Goal: Task Accomplishment & Management: Complete application form

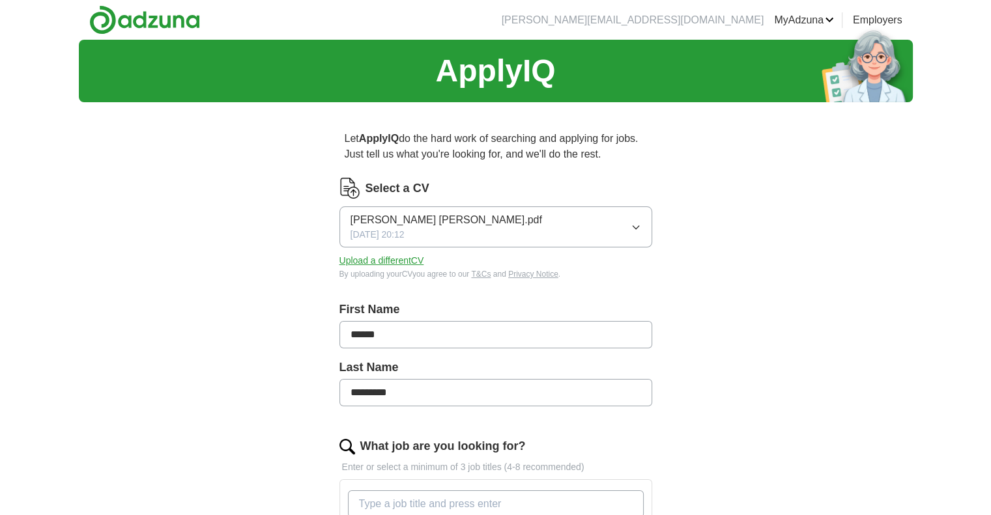
click at [527, 232] on button "[PERSON_NAME] [PERSON_NAME].pdf [DATE] 20:12" at bounding box center [495, 226] width 313 height 41
click at [414, 266] on span "[PERSON_NAME] [PERSON_NAME].pdf" at bounding box center [445, 265] width 191 height 16
click at [403, 262] on button "Upload a different CV" at bounding box center [381, 261] width 85 height 14
click at [406, 259] on button "Upload a different CV" at bounding box center [381, 261] width 85 height 14
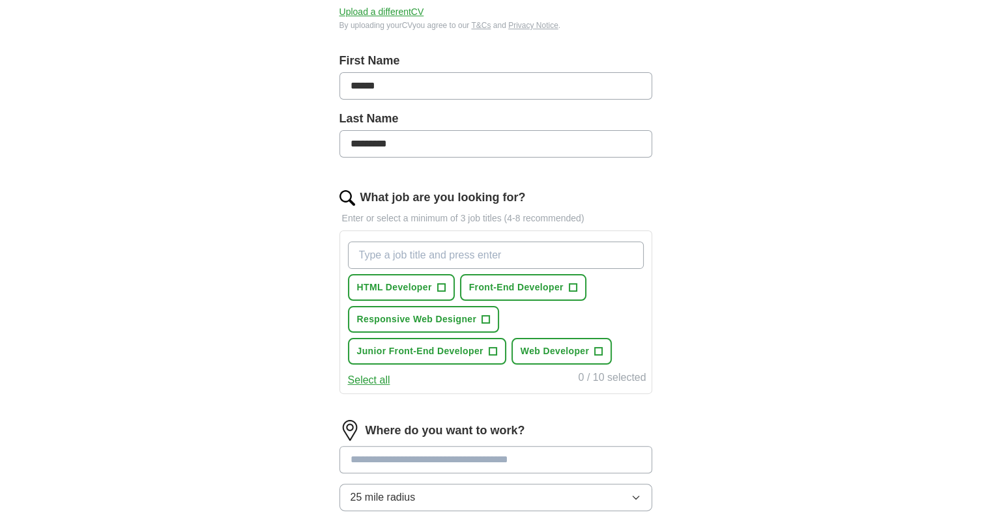
scroll to position [276, 0]
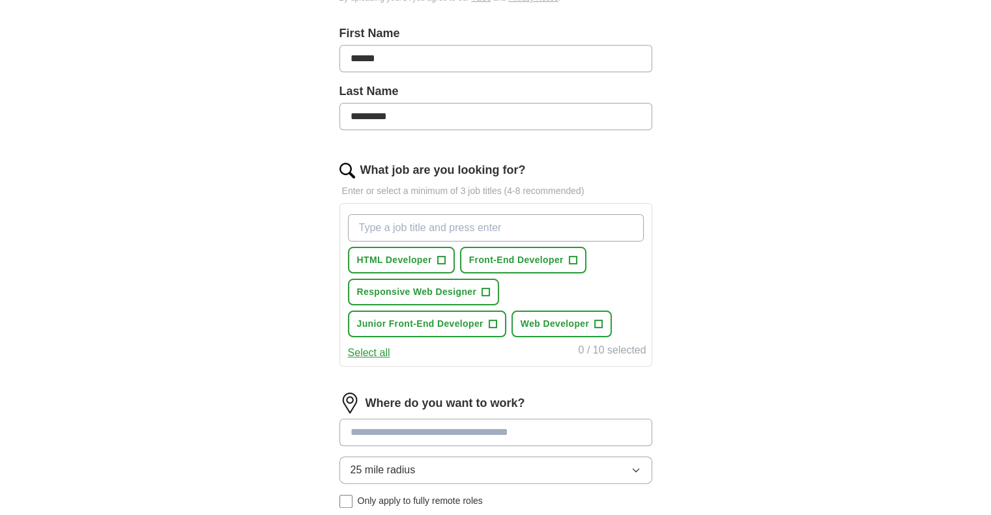
click at [466, 231] on input "What job are you looking for?" at bounding box center [496, 227] width 296 height 27
click at [489, 319] on span "+" at bounding box center [493, 324] width 8 height 10
click at [490, 229] on input "What job are you looking for?" at bounding box center [496, 227] width 296 height 27
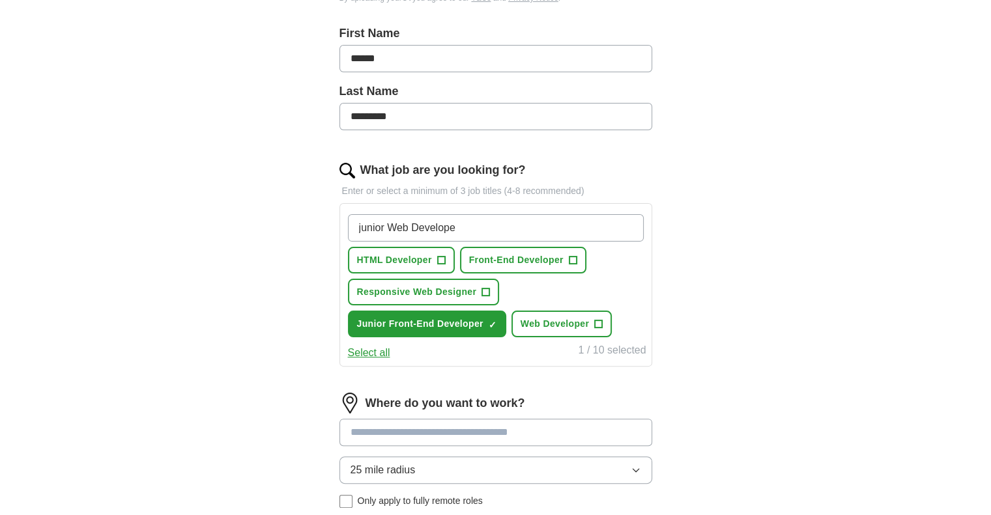
type input "junior Web Developer"
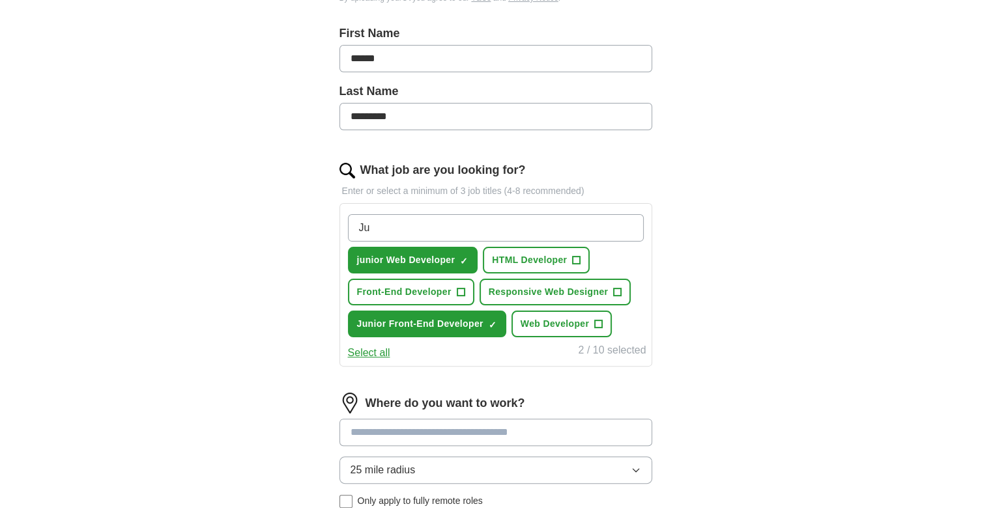
type input "J"
type input "Front-End Intern"
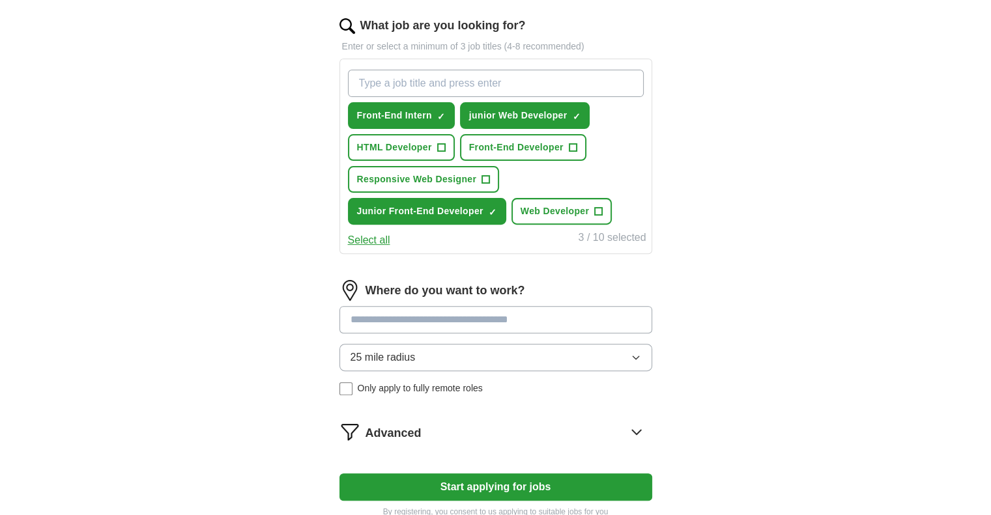
scroll to position [447, 0]
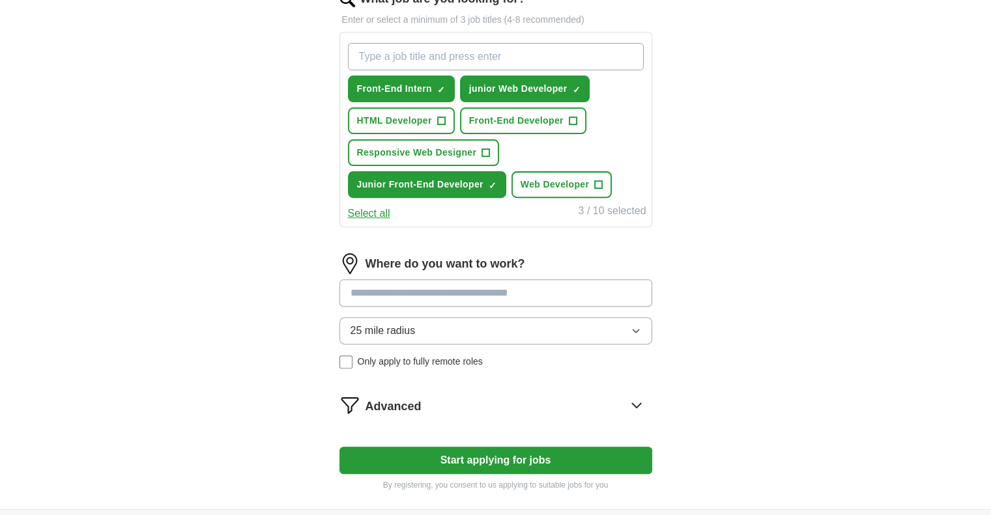
click at [523, 291] on input at bounding box center [495, 292] width 313 height 27
click at [348, 356] on div "25 mile radius Only apply to fully remote roles" at bounding box center [495, 342] width 313 height 51
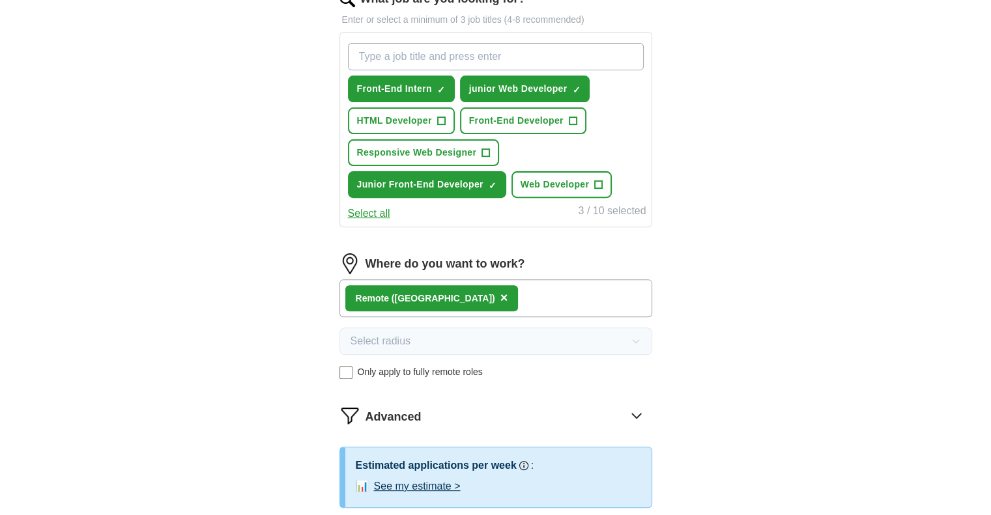
click at [457, 304] on div "Remote ([GEOGRAPHIC_DATA]) ×" at bounding box center [495, 298] width 313 height 38
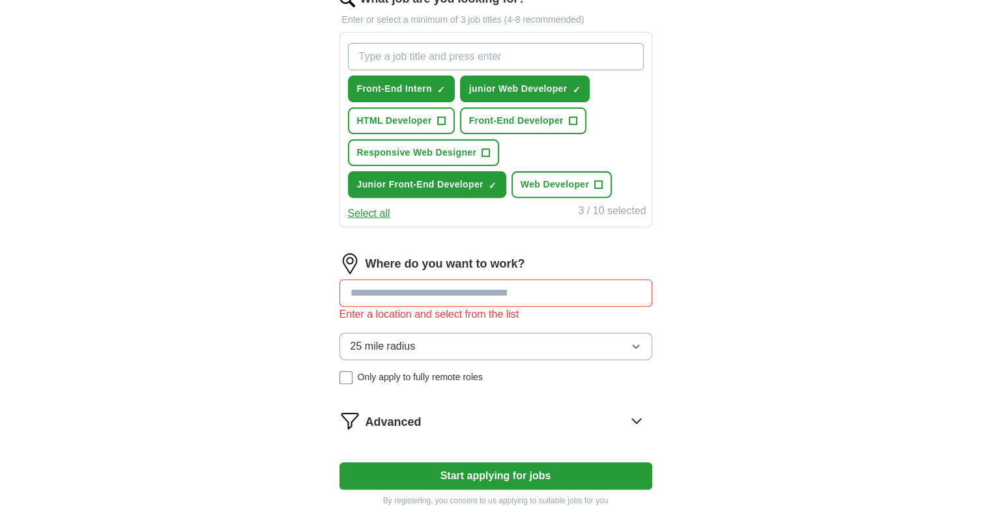
click at [431, 286] on input at bounding box center [495, 292] width 313 height 27
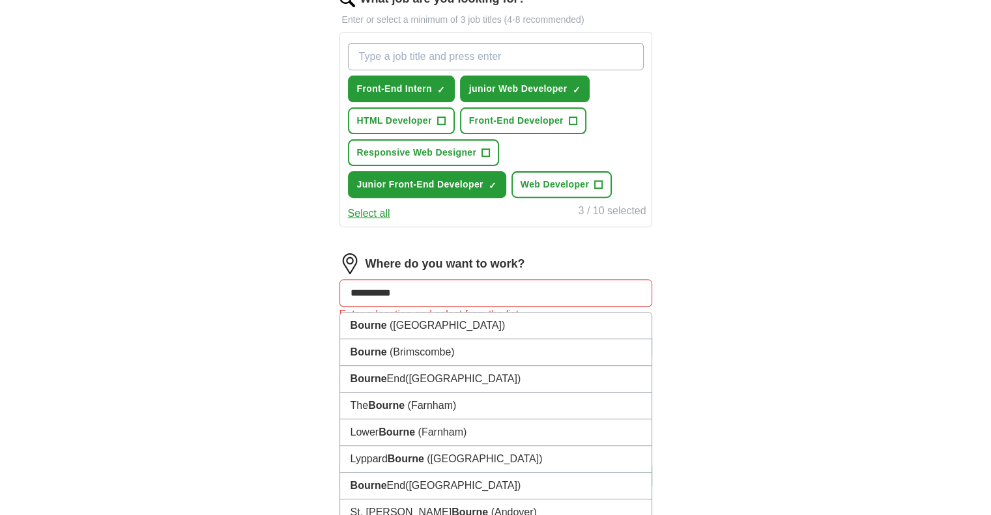
type input "**********"
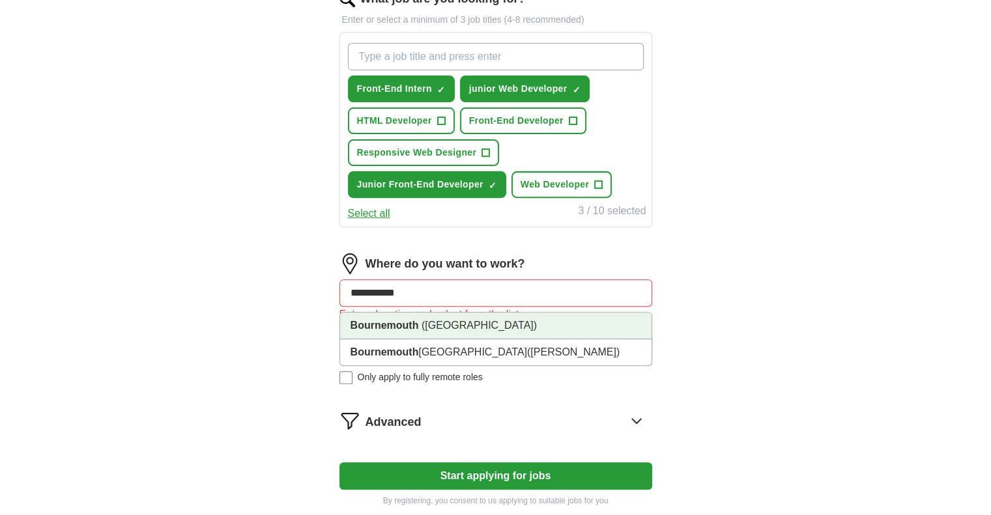
click at [442, 326] on span "([GEOGRAPHIC_DATA])" at bounding box center [478, 325] width 115 height 11
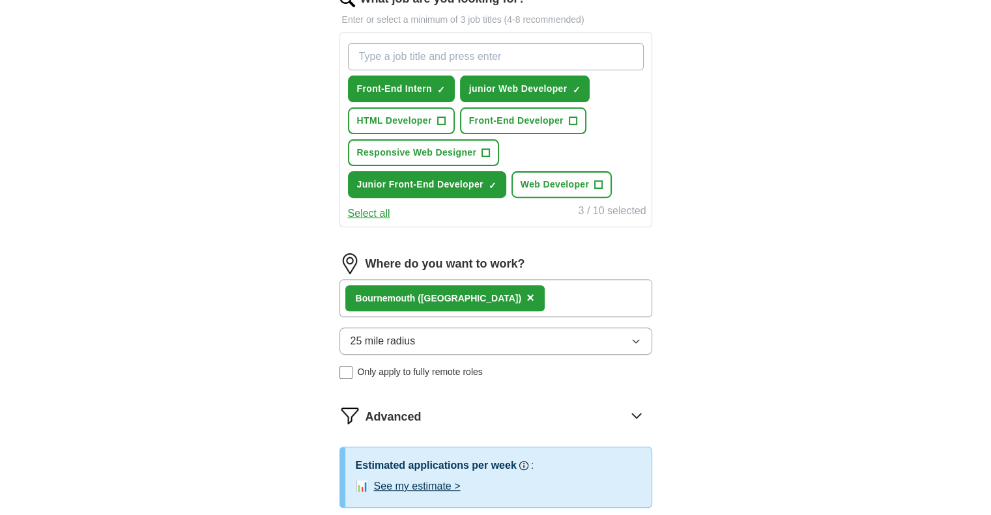
click at [453, 344] on button "25 mile radius" at bounding box center [495, 341] width 313 height 27
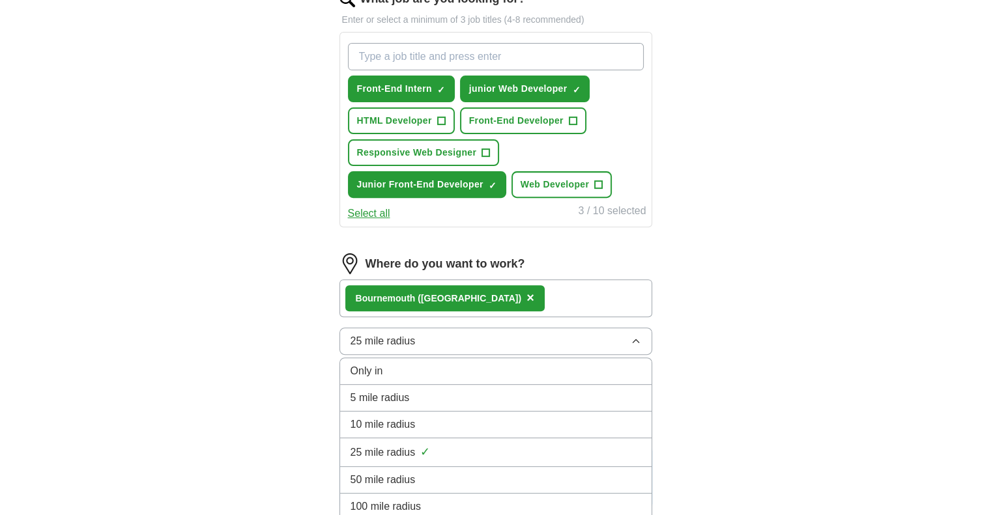
click at [886, 321] on div "ApplyIQ Let ApplyIQ do the hard work of searching and applying for jobs. Just t…" at bounding box center [496, 91] width 834 height 999
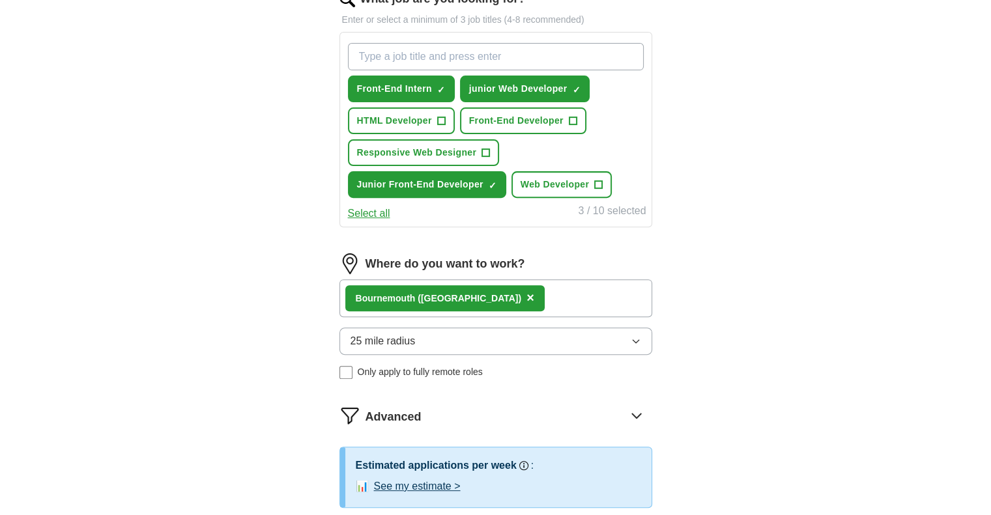
click at [576, 294] on div "[GEOGRAPHIC_DATA] ([GEOGRAPHIC_DATA]) ×" at bounding box center [495, 298] width 313 height 38
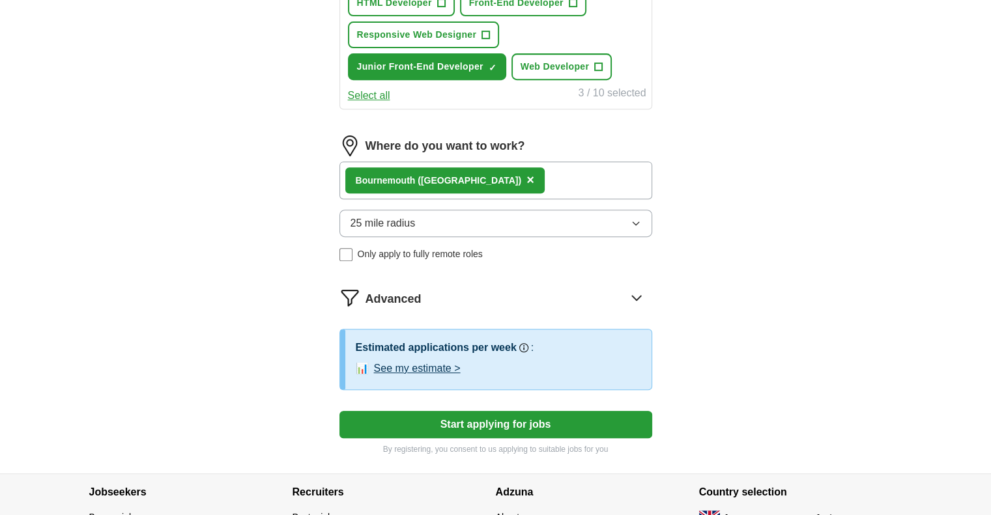
scroll to position [568, 0]
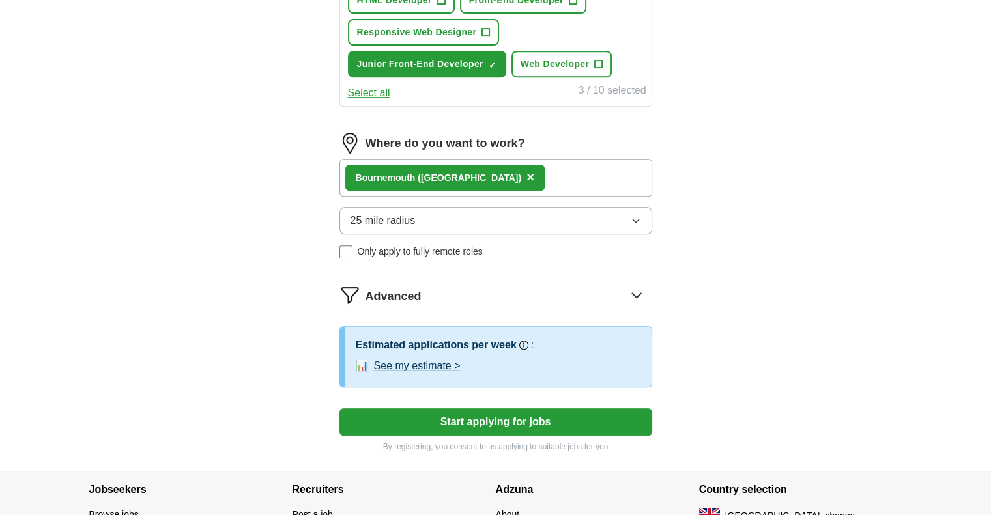
click at [489, 291] on div "Advanced" at bounding box center [508, 295] width 287 height 21
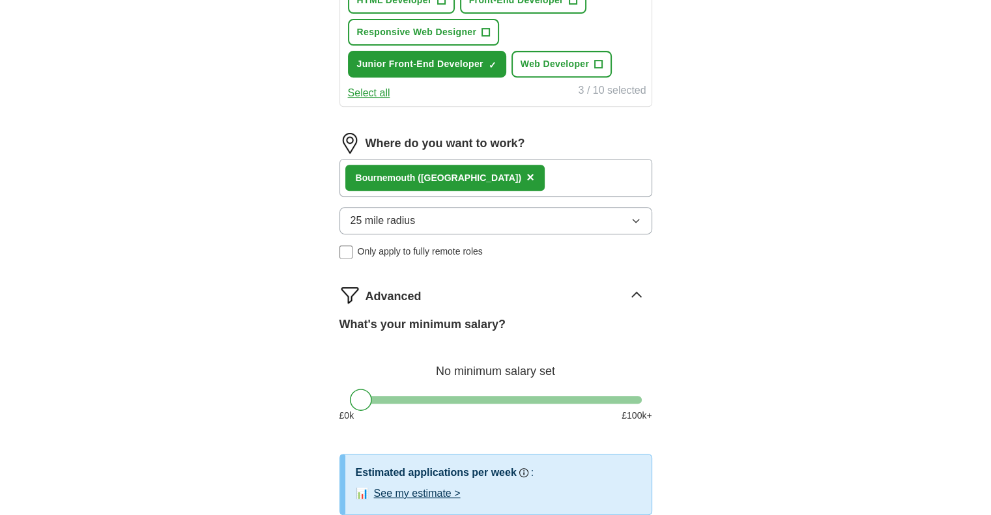
click at [589, 300] on div "Advanced" at bounding box center [508, 295] width 287 height 21
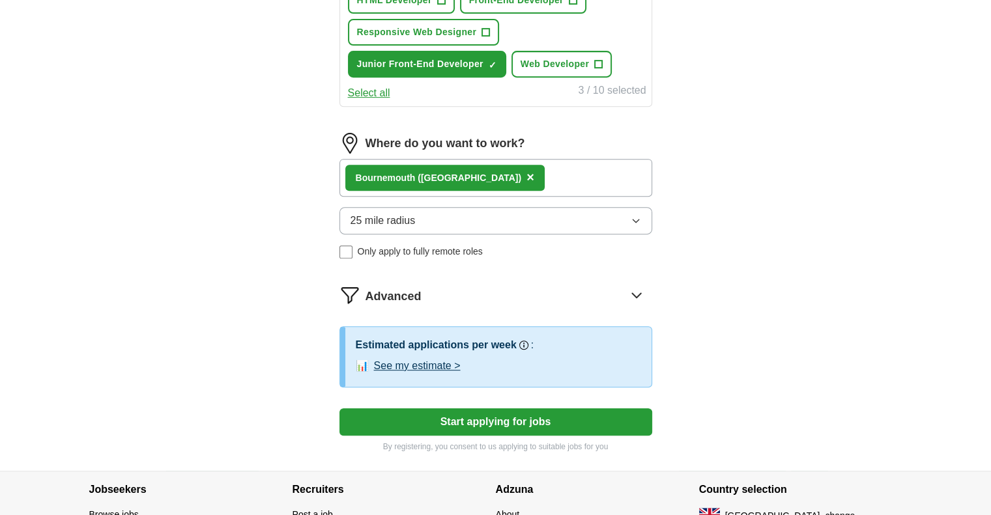
scroll to position [664, 0]
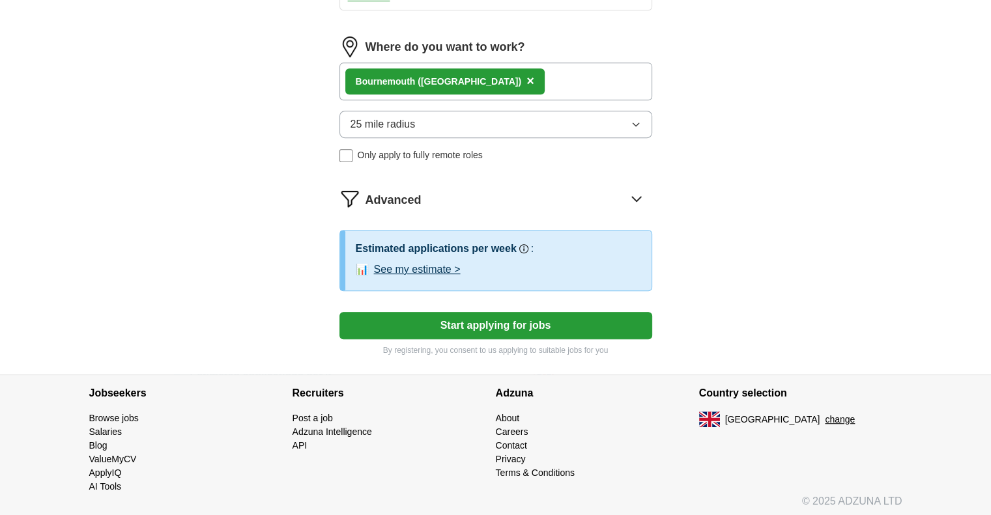
click at [539, 325] on button "Start applying for jobs" at bounding box center [495, 325] width 313 height 27
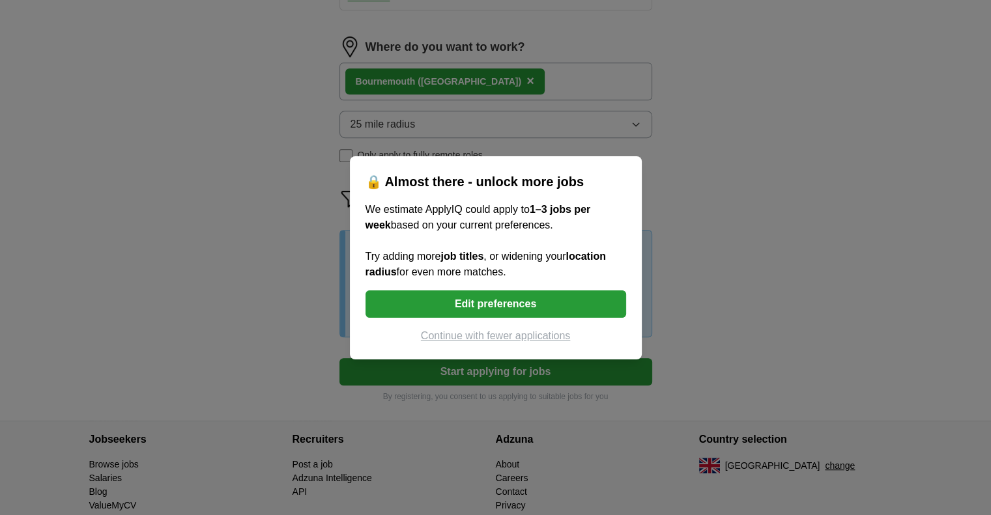
click at [511, 338] on button "Continue with fewer applications" at bounding box center [495, 336] width 261 height 16
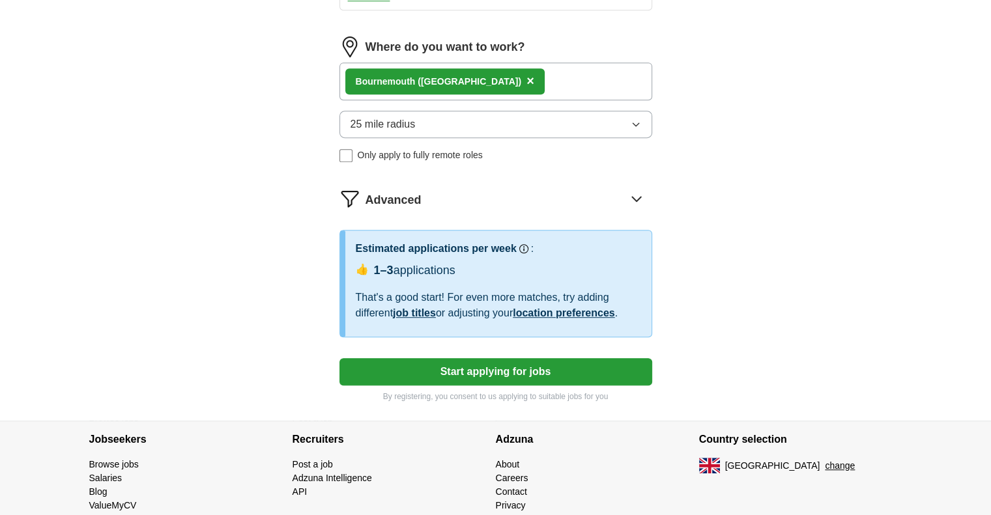
select select "**"
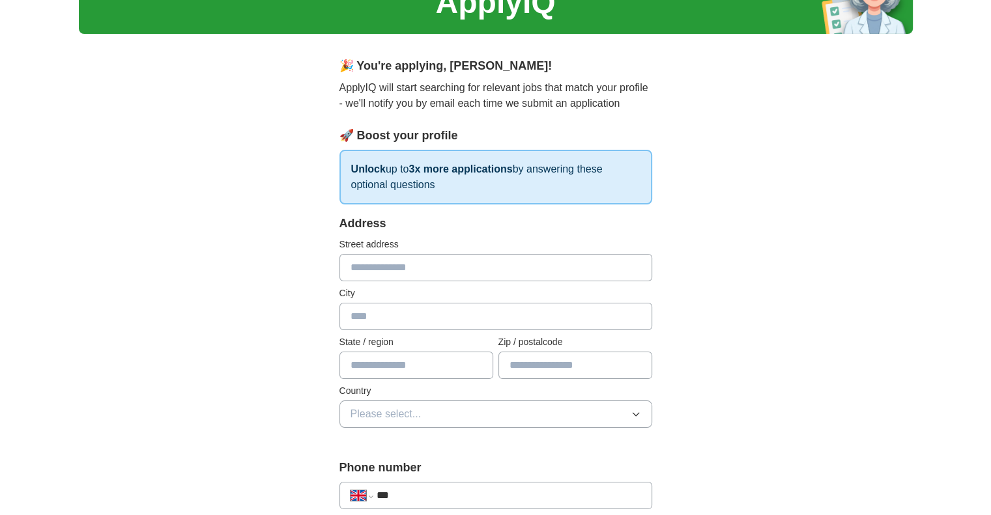
scroll to position [42, 0]
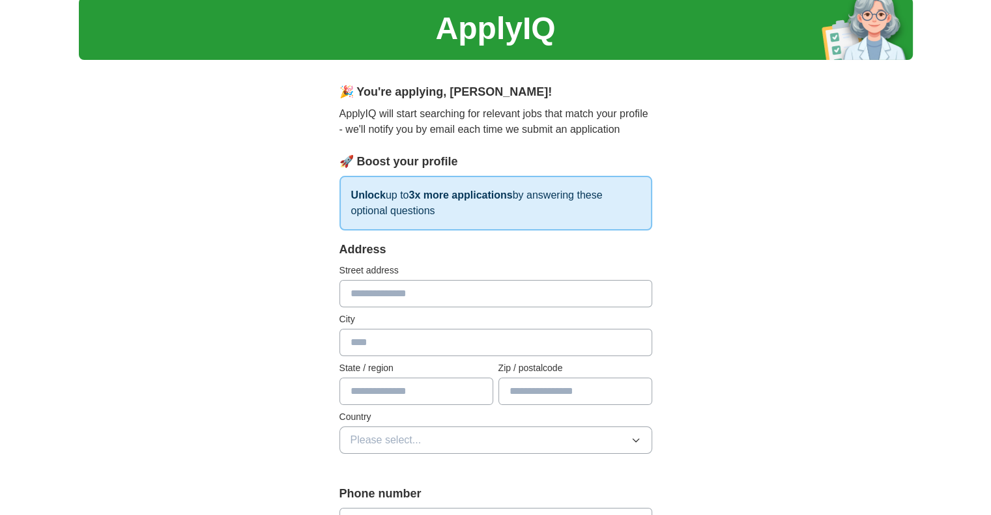
click at [423, 294] on input "text" at bounding box center [495, 293] width 313 height 27
type input "**********"
type input "******"
type input "********"
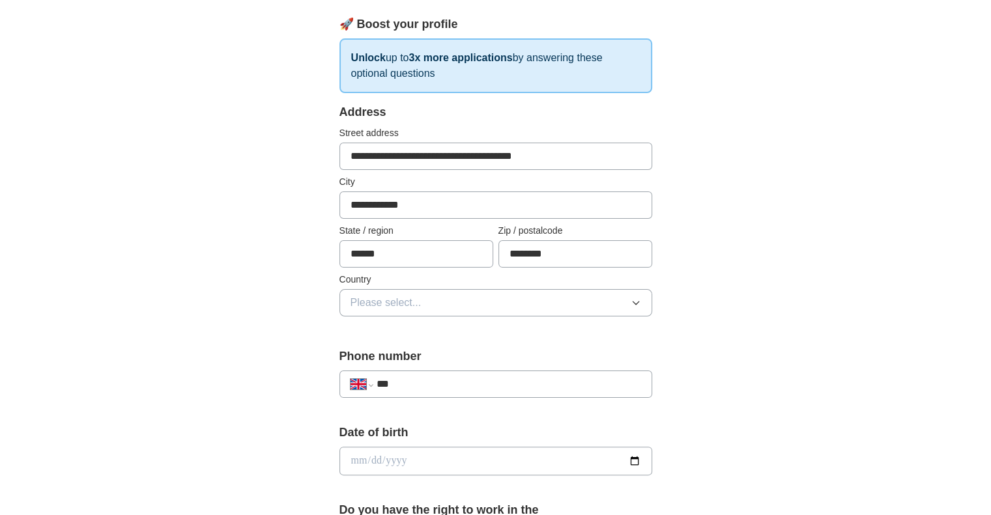
scroll to position [188, 0]
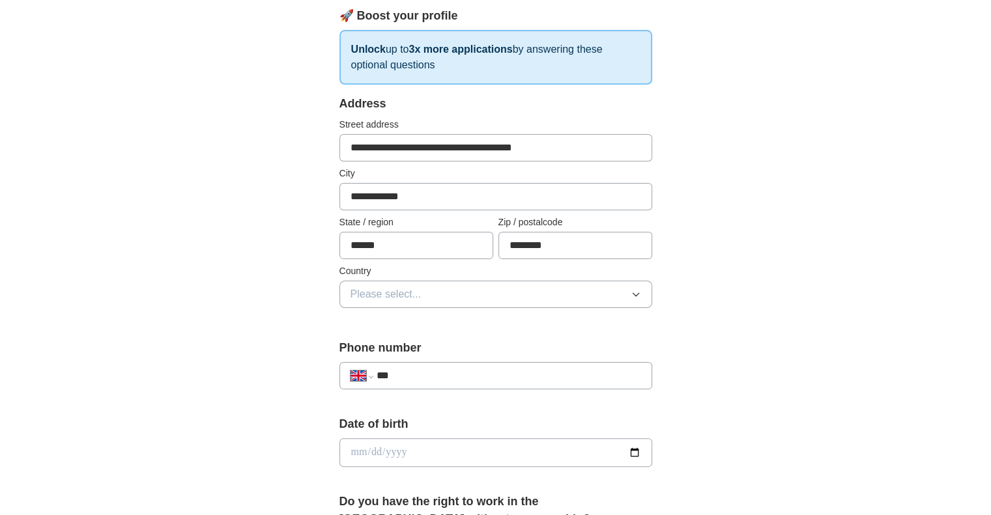
click at [463, 281] on button "Please select..." at bounding box center [495, 294] width 313 height 27
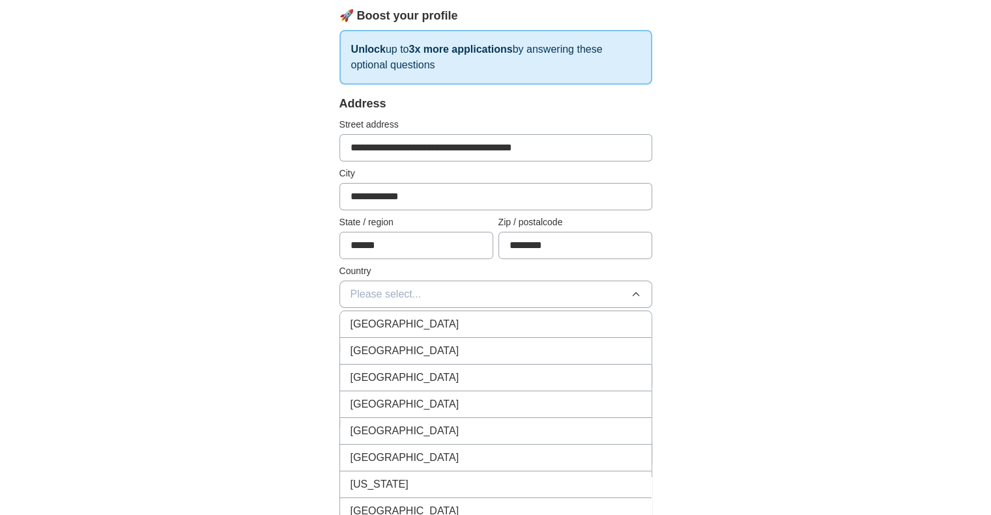
click at [464, 324] on div "[GEOGRAPHIC_DATA]" at bounding box center [495, 325] width 291 height 16
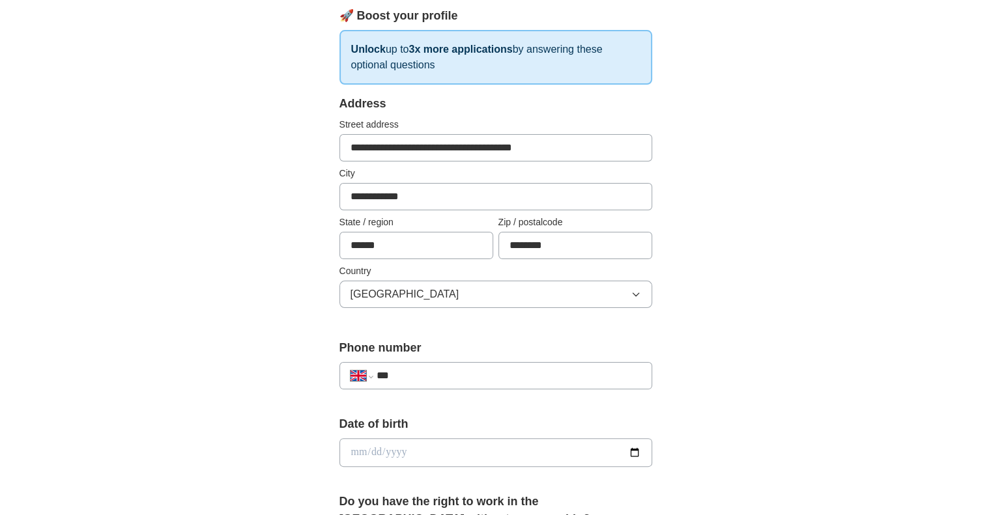
click at [464, 374] on input "***" at bounding box center [508, 376] width 264 height 16
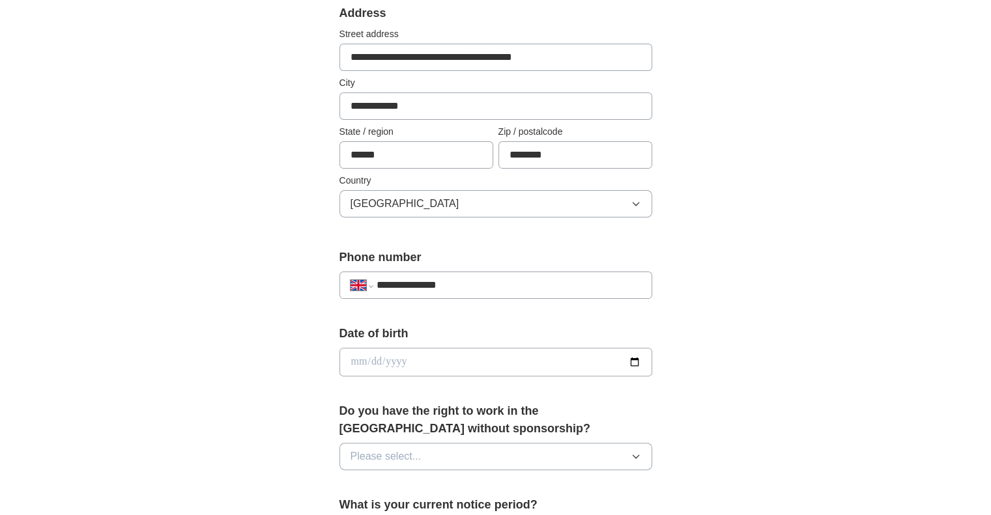
type input "**********"
click at [442, 360] on input "date" at bounding box center [495, 362] width 313 height 29
type input "**********"
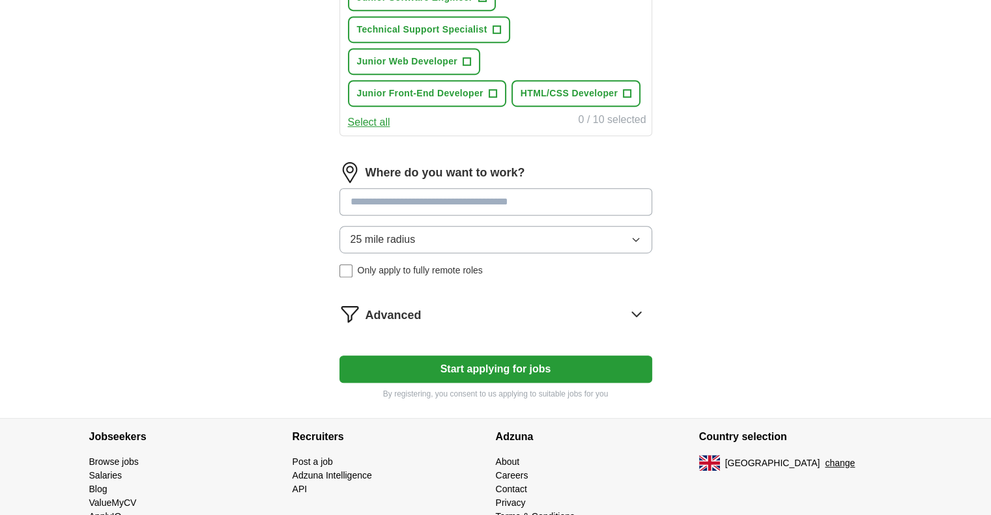
scroll to position [635, 0]
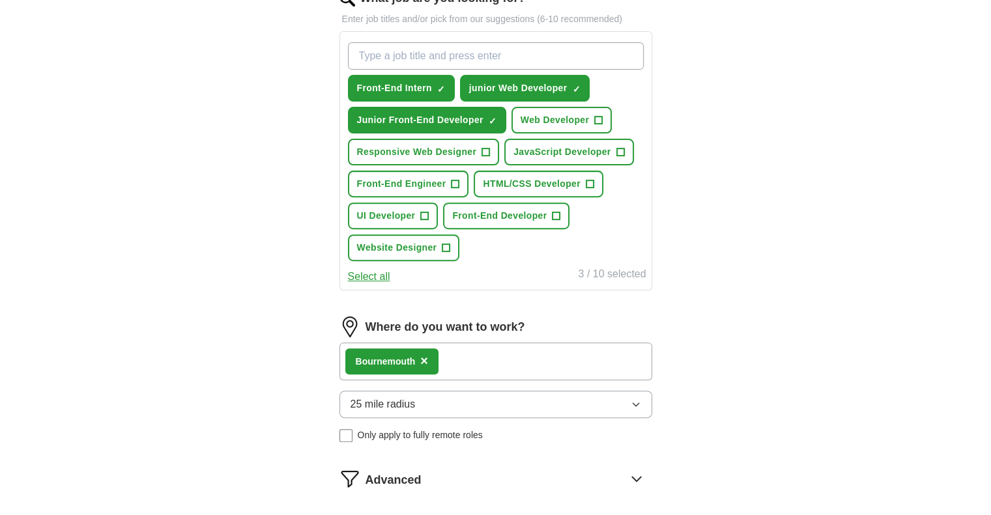
scroll to position [561, 0]
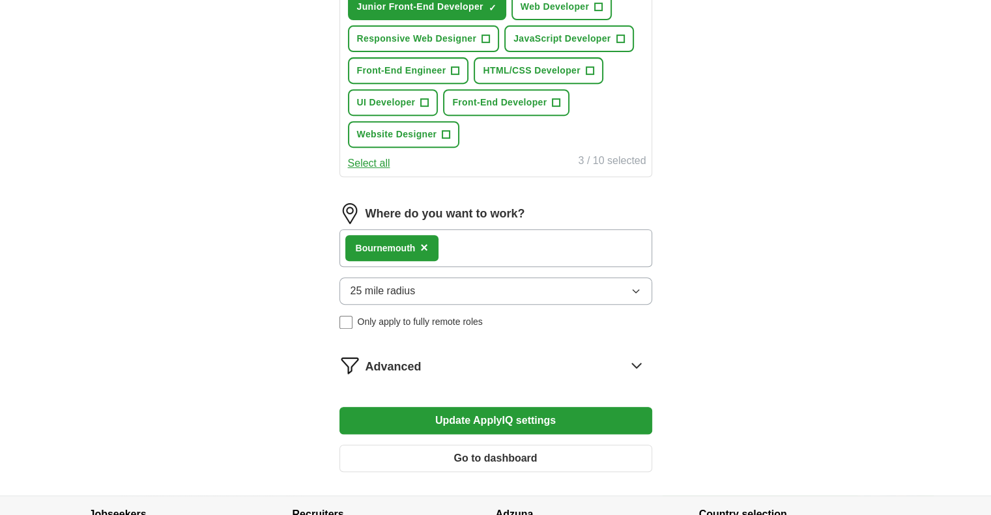
click at [539, 409] on button "Update ApplyIQ settings" at bounding box center [495, 420] width 313 height 27
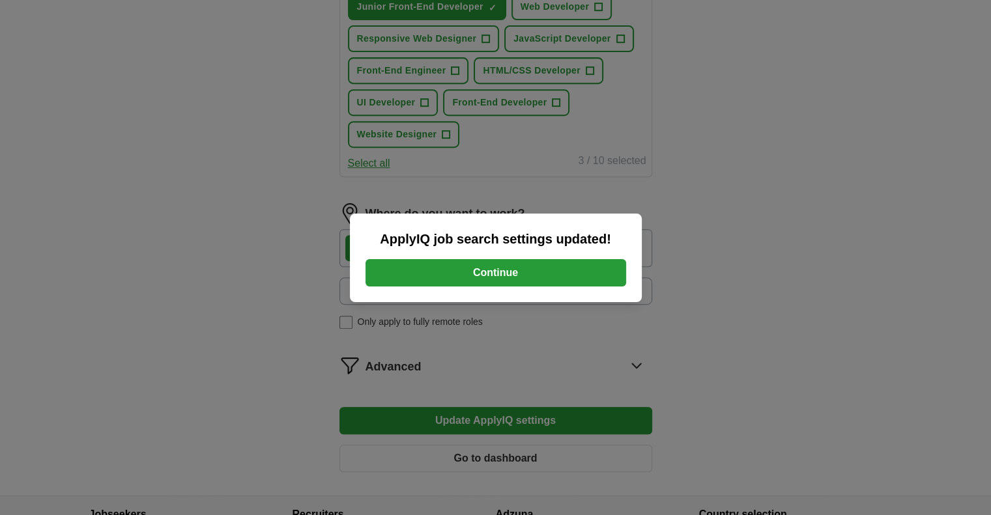
click at [543, 270] on button "Continue" at bounding box center [495, 272] width 261 height 27
